Goal: Task Accomplishment & Management: Use online tool/utility

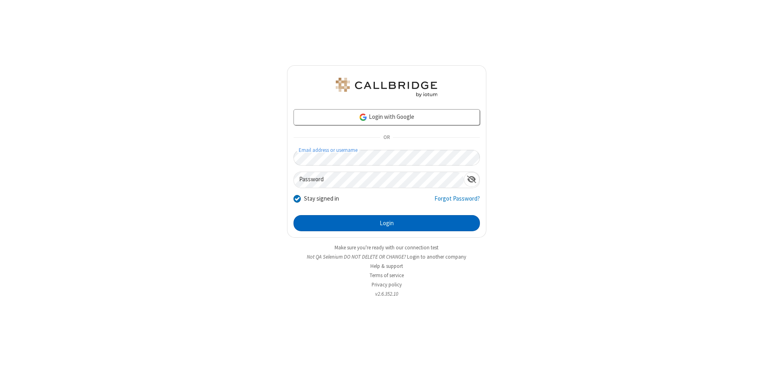
click at [386, 223] on button "Login" at bounding box center [386, 223] width 186 height 16
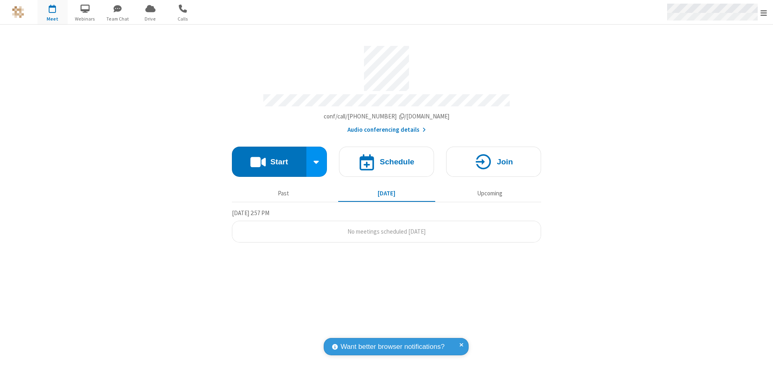
click at [763, 12] on span "Open menu" at bounding box center [763, 13] width 6 height 8
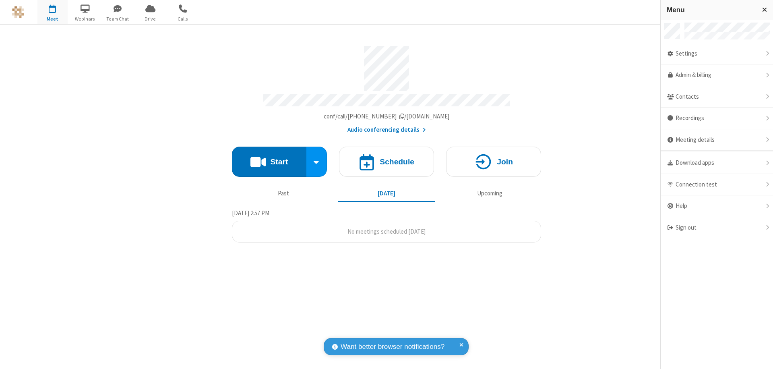
click at [150, 19] on span "Drive" at bounding box center [150, 18] width 30 height 7
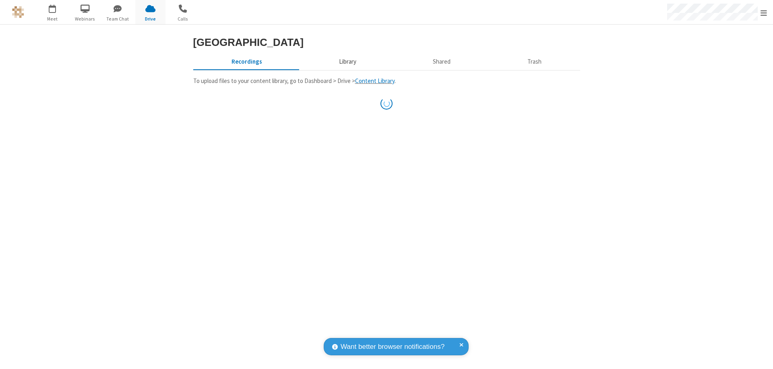
click at [346, 69] on button "Library" at bounding box center [347, 61] width 94 height 15
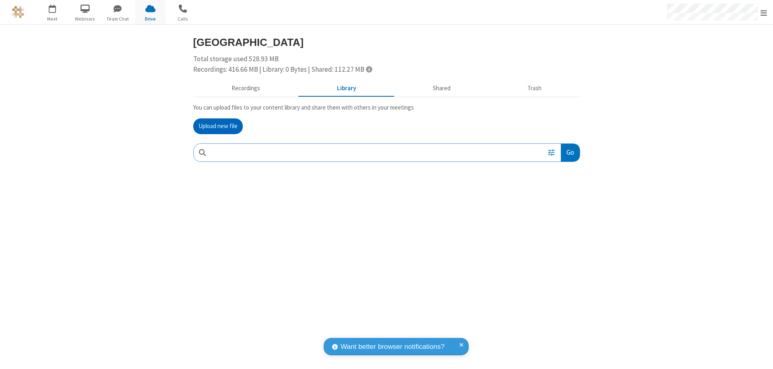
click at [218, 126] on button "Upload new file" at bounding box center [217, 126] width 49 height 16
